Goal: Task Accomplishment & Management: Use online tool/utility

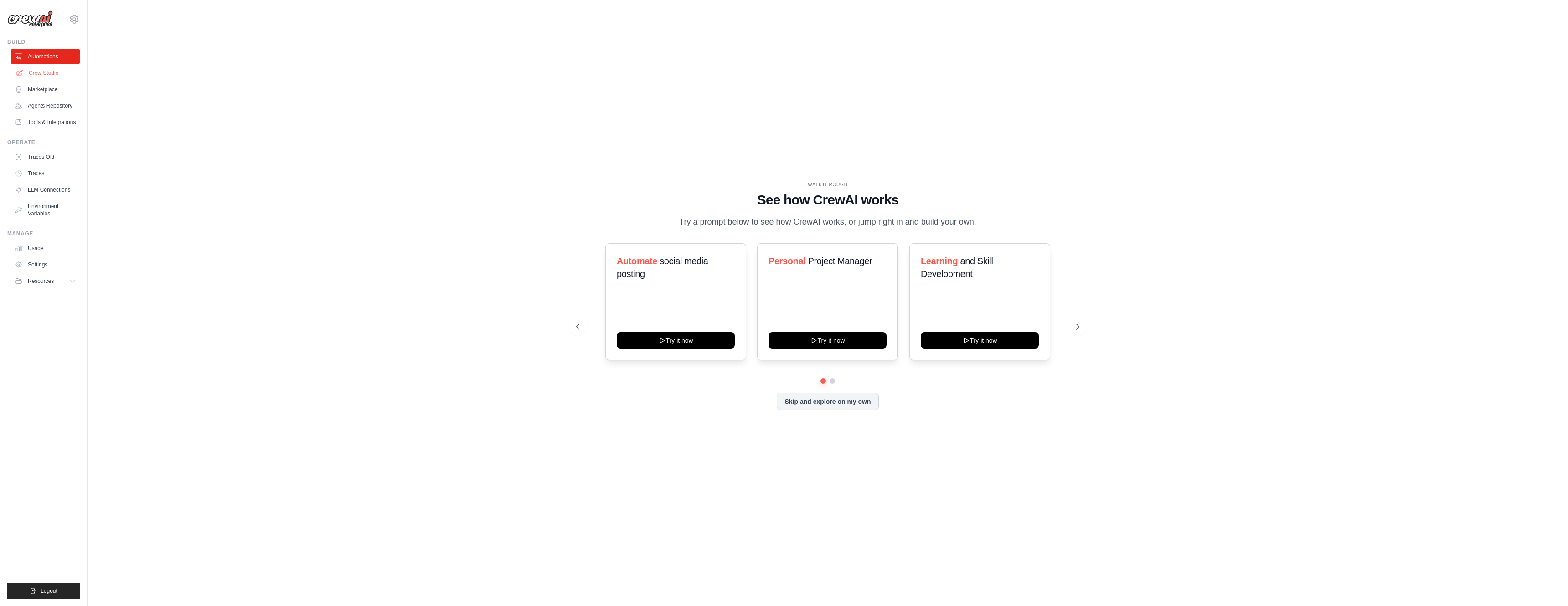
click at [38, 73] on link "Crew Studio" at bounding box center [46, 73] width 69 height 14
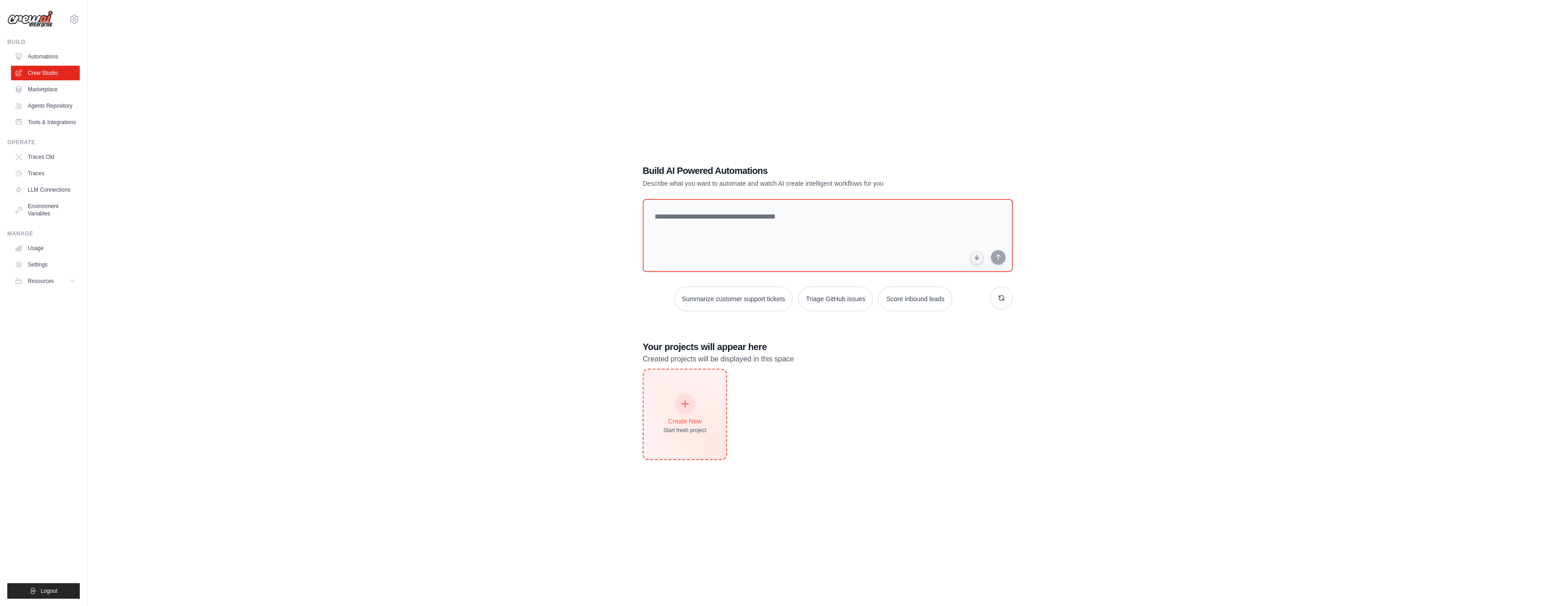
click at [691, 410] on div at bounding box center [685, 403] width 20 height 20
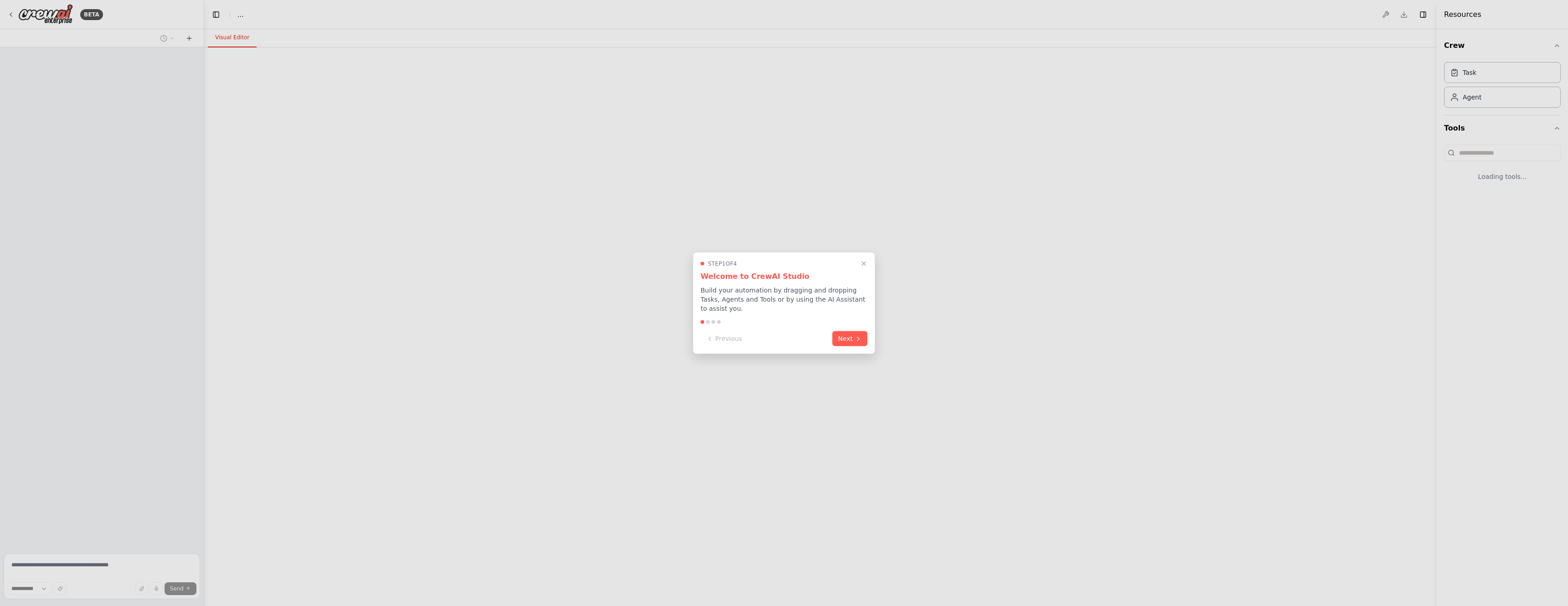
select select "****"
